Goal: Task Accomplishment & Management: Manage account settings

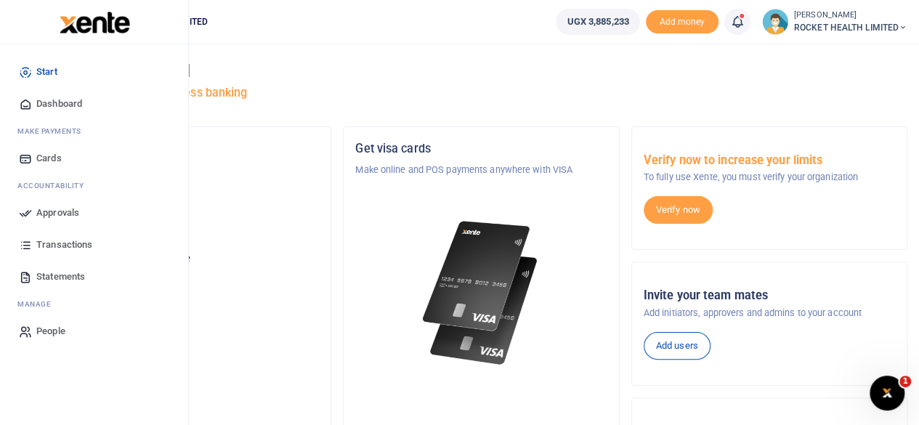
click at [63, 215] on span "Approvals" at bounding box center [57, 213] width 43 height 15
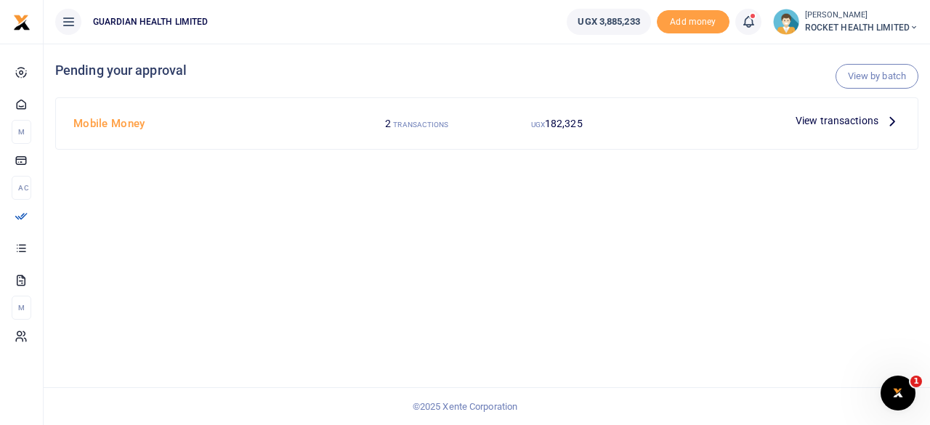
click at [677, 120] on div at bounding box center [709, 121] width 164 height 22
click at [866, 118] on span "View transactions" at bounding box center [837, 121] width 83 height 16
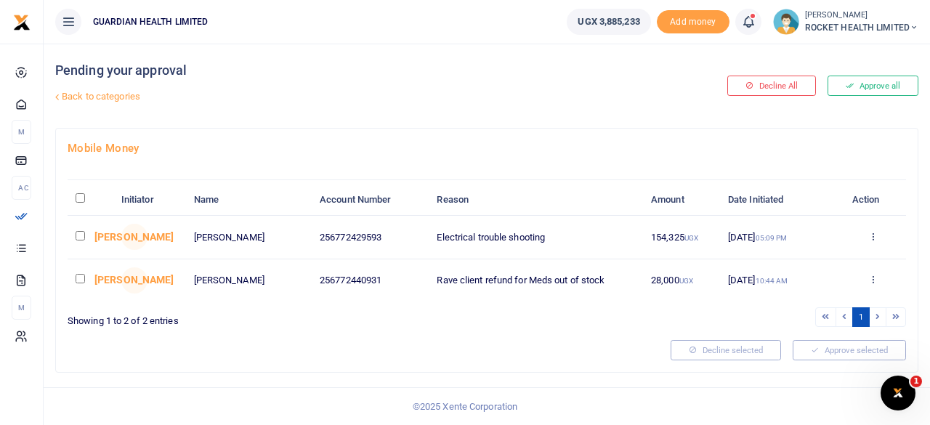
click at [78, 233] on input "checkbox" at bounding box center [80, 235] width 9 height 9
checkbox input "true"
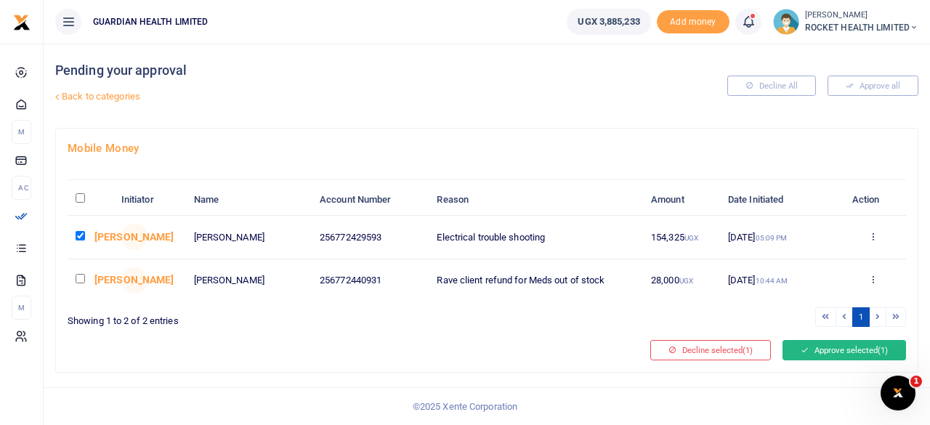
click at [848, 353] on button "Approve selected (1)" at bounding box center [845, 350] width 124 height 20
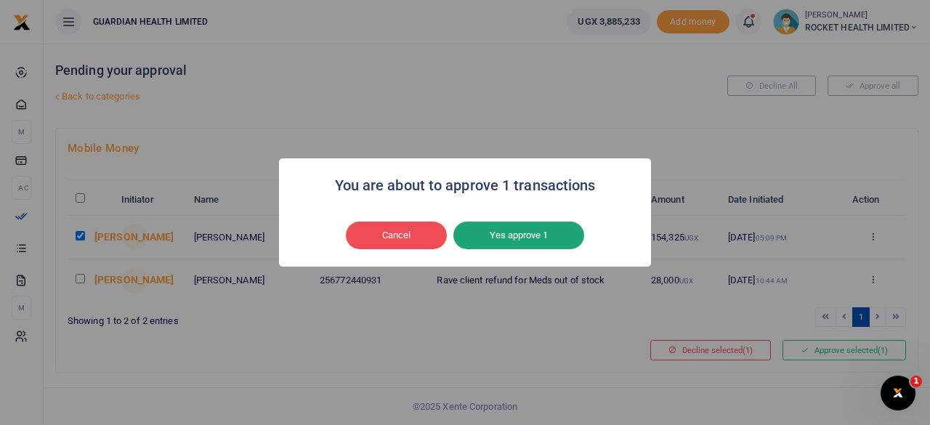
click at [523, 238] on button "Yes approve 1" at bounding box center [519, 236] width 131 height 28
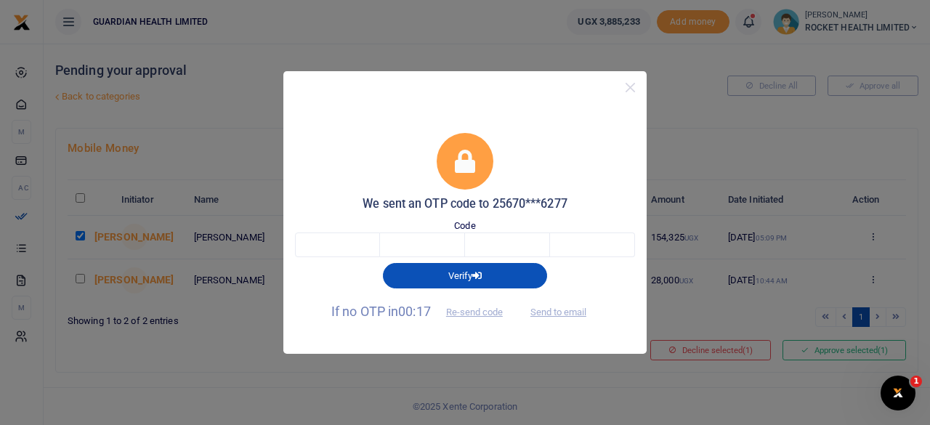
click at [333, 262] on div "Verify" at bounding box center [465, 272] width 352 height 31
click at [342, 249] on input "text" at bounding box center [337, 245] width 85 height 25
type input "3"
type input "7"
type input "5"
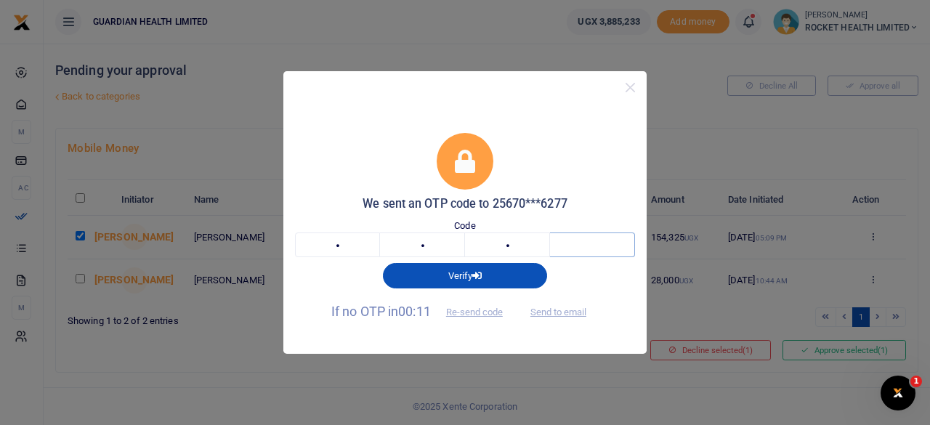
type input "9"
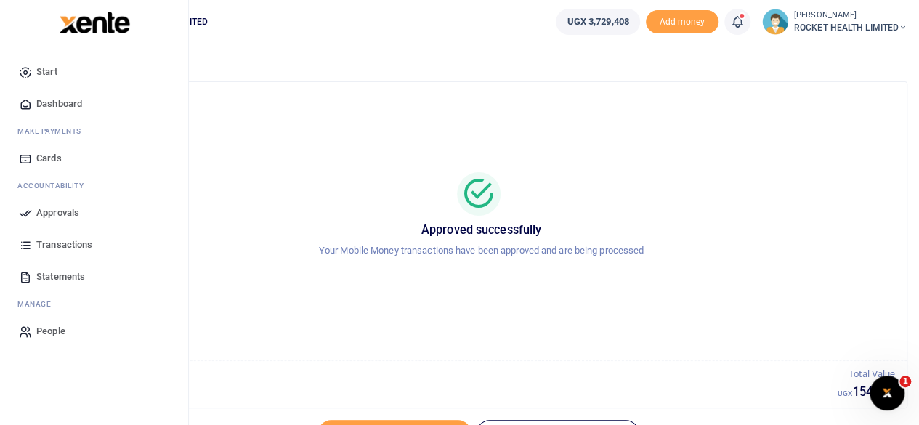
click at [58, 210] on span "Approvals" at bounding box center [57, 213] width 43 height 15
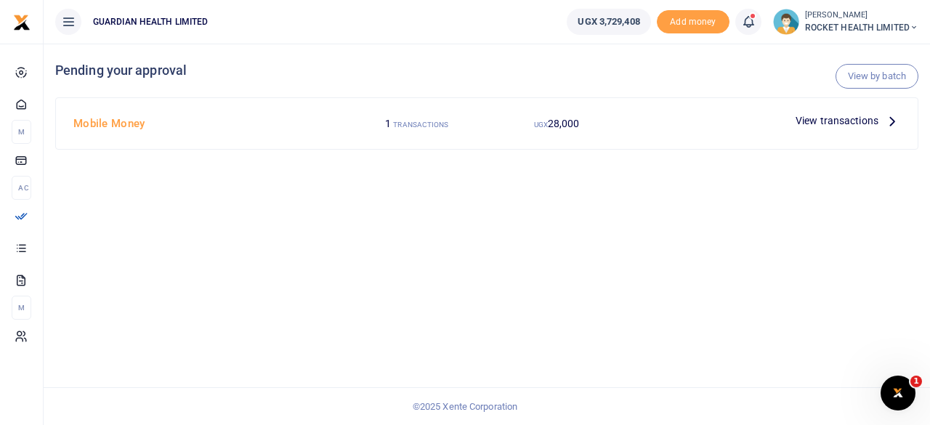
click at [855, 124] on span "View transactions" at bounding box center [837, 121] width 83 height 16
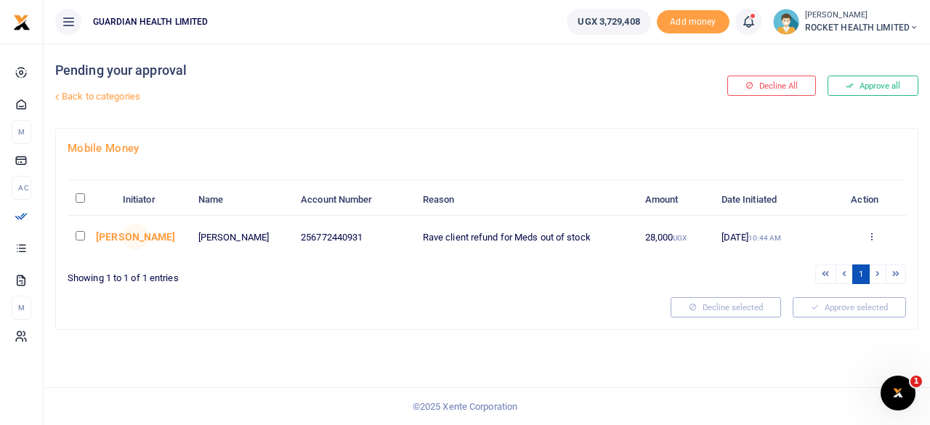
click at [80, 235] on input "checkbox" at bounding box center [80, 235] width 9 height 9
checkbox input "true"
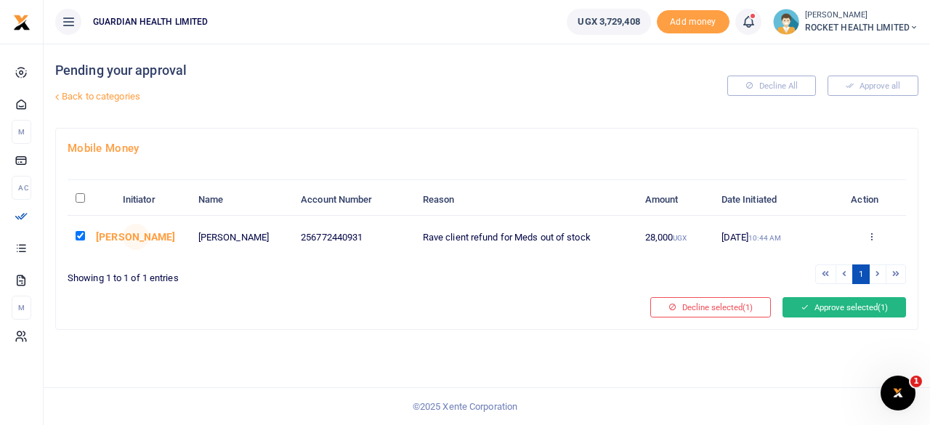
click at [849, 305] on button "Approve selected (1)" at bounding box center [845, 307] width 124 height 20
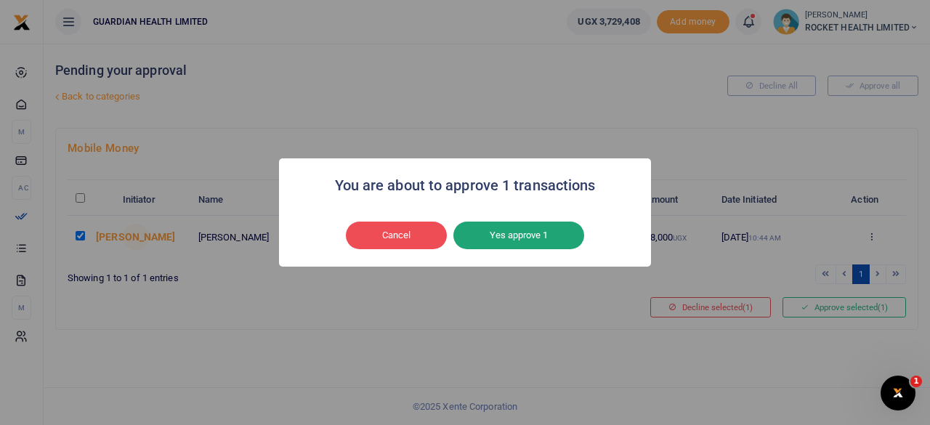
click at [522, 227] on button "Yes approve 1" at bounding box center [519, 236] width 131 height 28
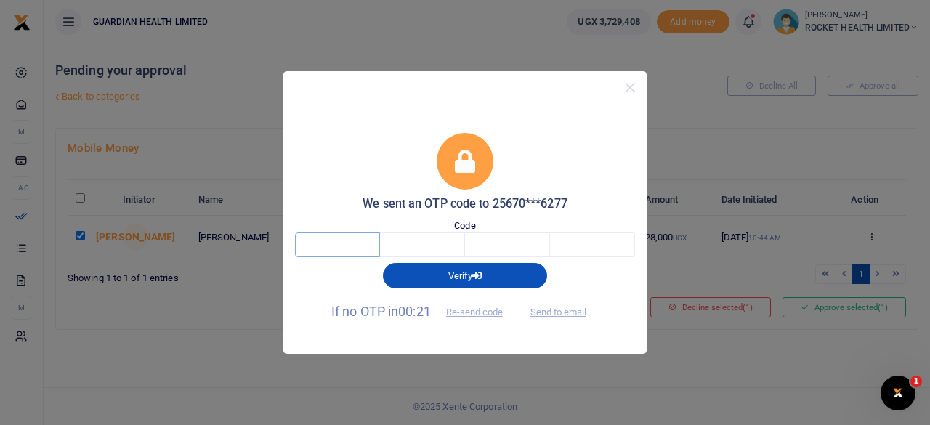
click at [345, 238] on input "text" at bounding box center [337, 245] width 85 height 25
type input "6"
type input "5"
type input "7"
type input "5"
